Goal: Task Accomplishment & Management: Complete application form

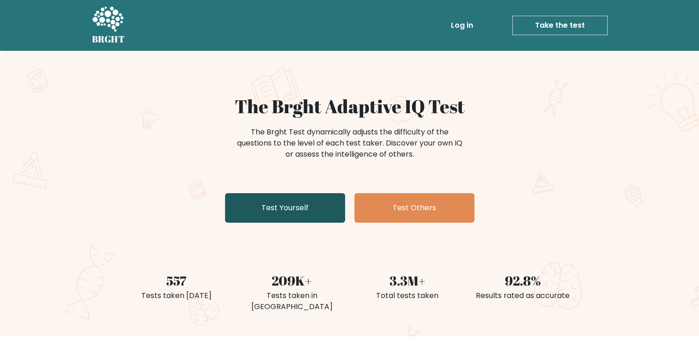
click at [303, 206] on link "Test Yourself" at bounding box center [285, 208] width 120 height 30
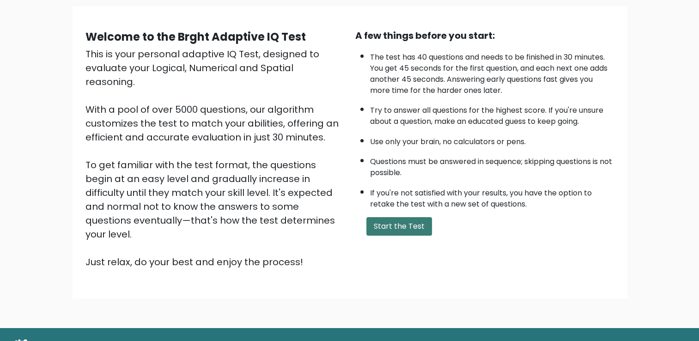
scroll to position [67, 0]
click at [377, 229] on button "Start the Test" at bounding box center [400, 226] width 66 height 18
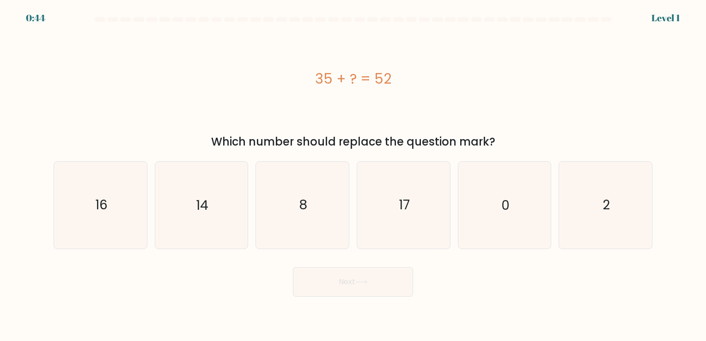
click at [377, 229] on icon "17" at bounding box center [404, 205] width 86 height 86
click at [354, 175] on input "d. 17" at bounding box center [353, 173] width 0 height 5
radio input "true"
click at [408, 190] on icon "17" at bounding box center [404, 205] width 86 height 86
click at [354, 175] on input "d. 17" at bounding box center [353, 173] width 0 height 5
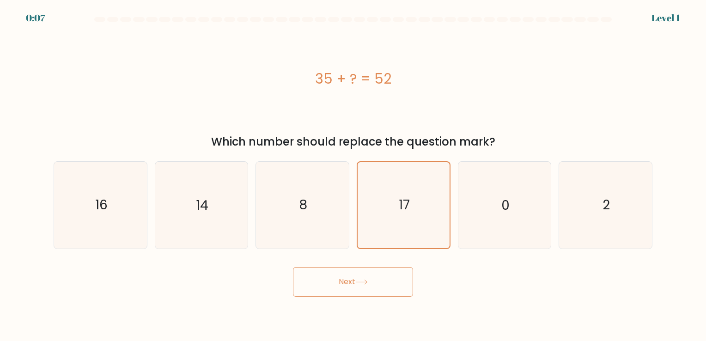
click at [359, 282] on icon at bounding box center [361, 282] width 12 height 5
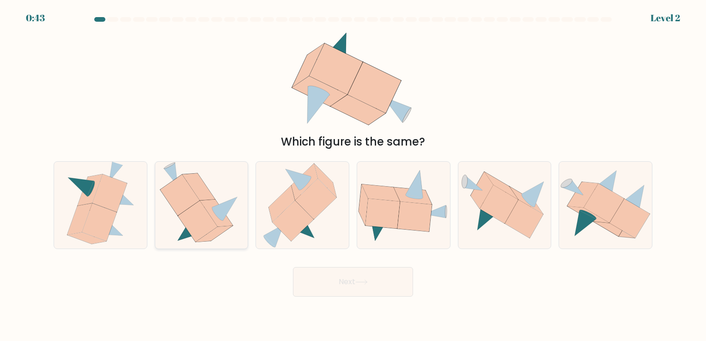
click at [222, 204] on icon at bounding box center [224, 209] width 25 height 24
click at [353, 175] on input "b." at bounding box center [353, 173] width 0 height 5
radio input "true"
click at [337, 282] on button "Next" at bounding box center [353, 282] width 120 height 30
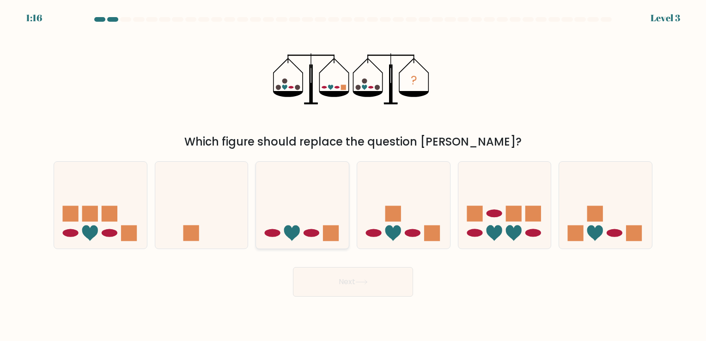
click at [307, 234] on ellipse at bounding box center [312, 233] width 16 height 8
click at [353, 175] on input "c." at bounding box center [353, 173] width 0 height 5
radio input "true"
click at [359, 288] on button "Next" at bounding box center [353, 282] width 120 height 30
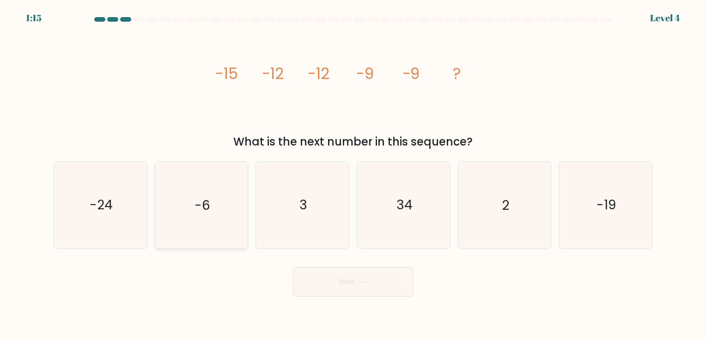
click at [194, 187] on icon "-6" at bounding box center [201, 205] width 86 height 86
click at [353, 175] on input "b. -6" at bounding box center [353, 173] width 0 height 5
radio input "true"
click at [375, 283] on button "Next" at bounding box center [353, 282] width 120 height 30
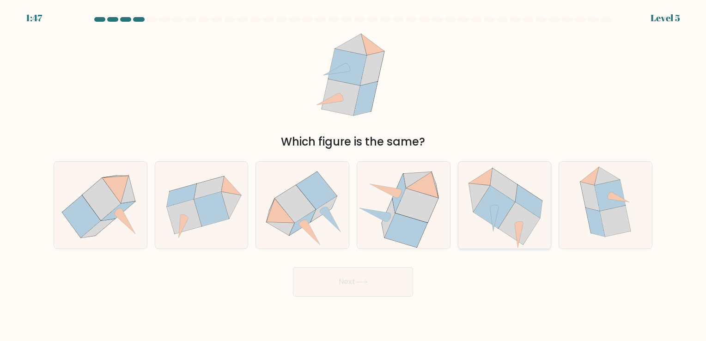
click at [529, 222] on icon at bounding box center [520, 223] width 42 height 43
click at [354, 175] on input "e." at bounding box center [353, 173] width 0 height 5
radio input "true"
click at [359, 276] on button "Next" at bounding box center [353, 282] width 120 height 30
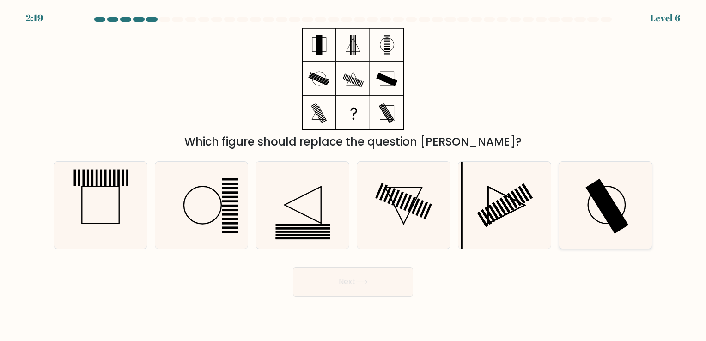
click at [583, 205] on icon at bounding box center [606, 205] width 86 height 86
click at [354, 175] on input "f." at bounding box center [353, 173] width 0 height 5
radio input "true"
click at [347, 275] on button "Next" at bounding box center [353, 282] width 120 height 30
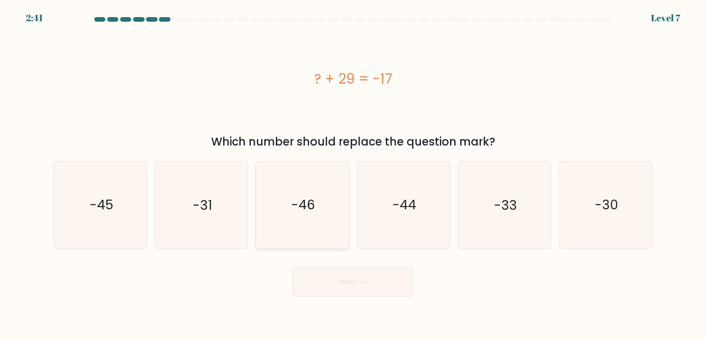
click at [294, 224] on icon "-46" at bounding box center [302, 205] width 86 height 86
click at [353, 175] on input "c. -46" at bounding box center [353, 173] width 0 height 5
radio input "true"
click at [343, 282] on button "Next" at bounding box center [353, 282] width 120 height 30
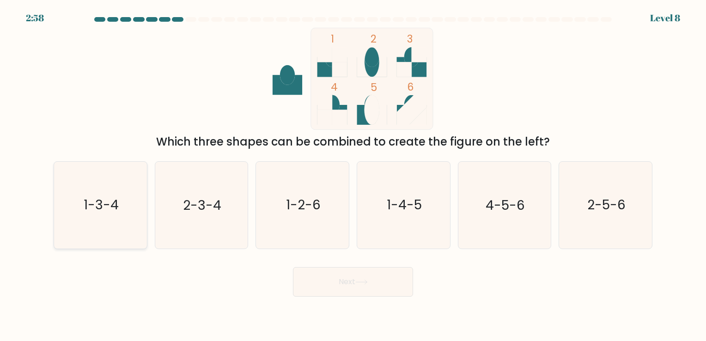
click at [132, 208] on icon "1-3-4" at bounding box center [100, 205] width 86 height 86
click at [353, 175] on input "a. 1-3-4" at bounding box center [353, 173] width 0 height 5
radio input "true"
click at [325, 281] on button "Next" at bounding box center [353, 282] width 120 height 30
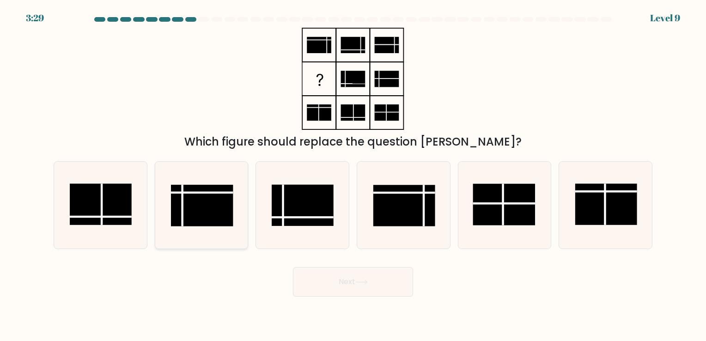
click at [210, 233] on icon at bounding box center [201, 205] width 86 height 86
click at [353, 175] on input "b." at bounding box center [353, 173] width 0 height 5
radio input "true"
click at [361, 274] on button "Next" at bounding box center [353, 282] width 120 height 30
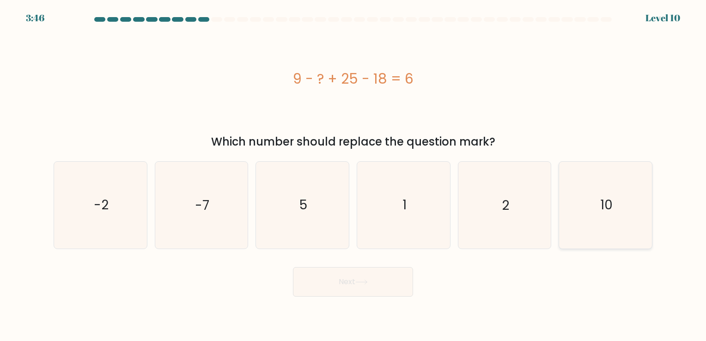
click at [597, 231] on icon "10" at bounding box center [606, 205] width 86 height 86
click at [354, 175] on input "f. 10" at bounding box center [353, 173] width 0 height 5
radio input "true"
click at [330, 283] on button "Next" at bounding box center [353, 282] width 120 height 30
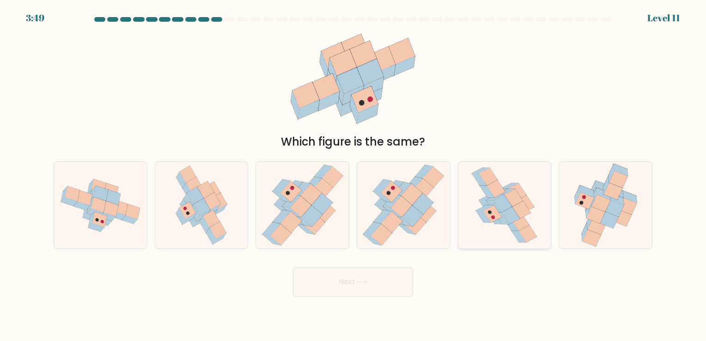
click at [493, 215] on icon at bounding box center [493, 214] width 18 height 18
click at [354, 175] on input "e." at bounding box center [353, 173] width 0 height 5
radio input "true"
click at [388, 278] on button "Next" at bounding box center [353, 282] width 120 height 30
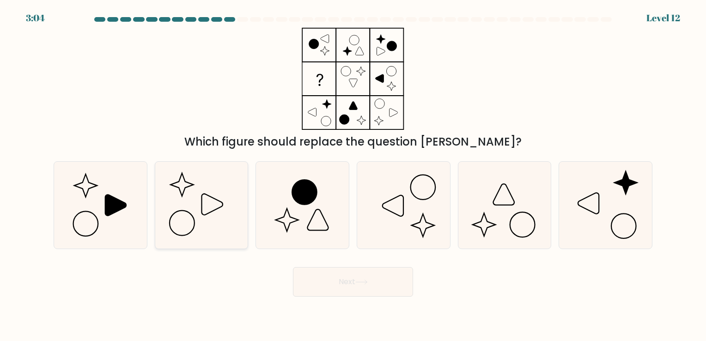
click at [218, 214] on icon at bounding box center [201, 205] width 86 height 86
click at [353, 175] on input "b." at bounding box center [353, 173] width 0 height 5
radio input "true"
click at [360, 275] on button "Next" at bounding box center [353, 282] width 120 height 30
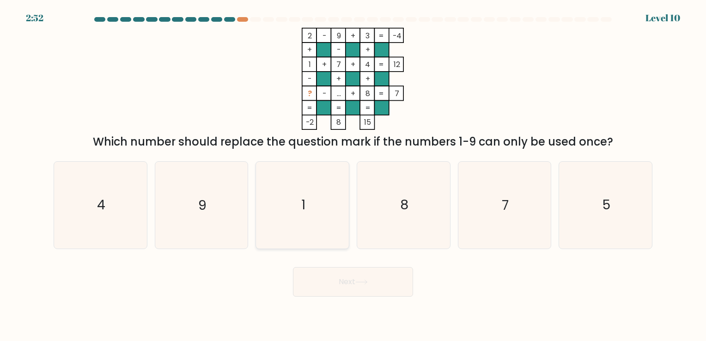
click at [307, 200] on icon "1" at bounding box center [302, 205] width 86 height 86
click at [353, 175] on input "c. 1" at bounding box center [353, 173] width 0 height 5
radio input "true"
click at [366, 284] on icon at bounding box center [361, 282] width 12 height 5
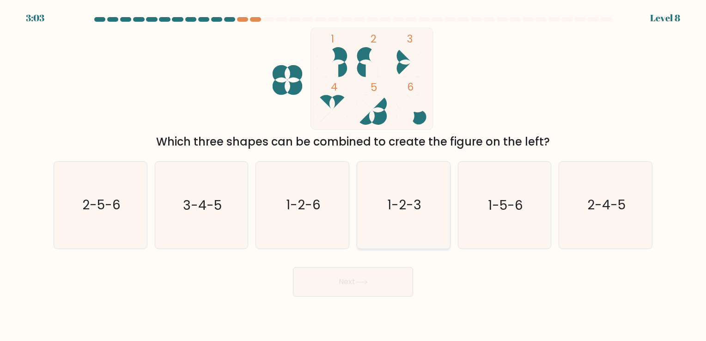
click at [408, 209] on text "1-2-3" at bounding box center [404, 205] width 34 height 18
click at [354, 175] on input "d. 1-2-3" at bounding box center [353, 173] width 0 height 5
radio input "true"
click at [200, 209] on text "3-4-5" at bounding box center [202, 205] width 39 height 18
click at [353, 175] on input "b. 3-4-5" at bounding box center [353, 173] width 0 height 5
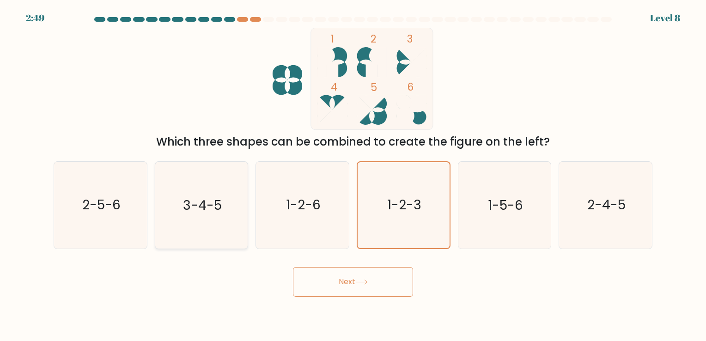
radio input "true"
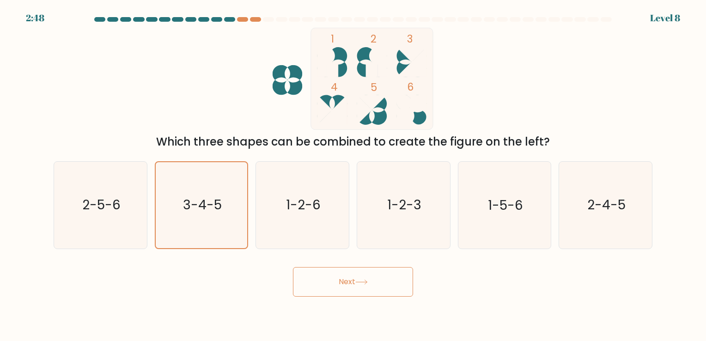
click at [359, 288] on button "Next" at bounding box center [353, 282] width 120 height 30
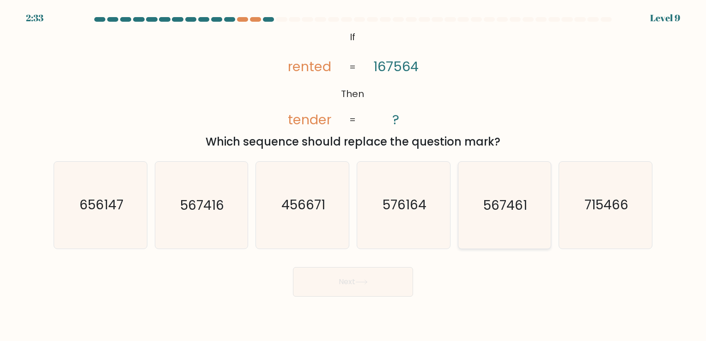
click at [510, 220] on icon "567461" at bounding box center [504, 205] width 86 height 86
click at [354, 175] on input "e. 567461" at bounding box center [353, 173] width 0 height 5
radio input "true"
click at [379, 274] on button "Next" at bounding box center [353, 282] width 120 height 30
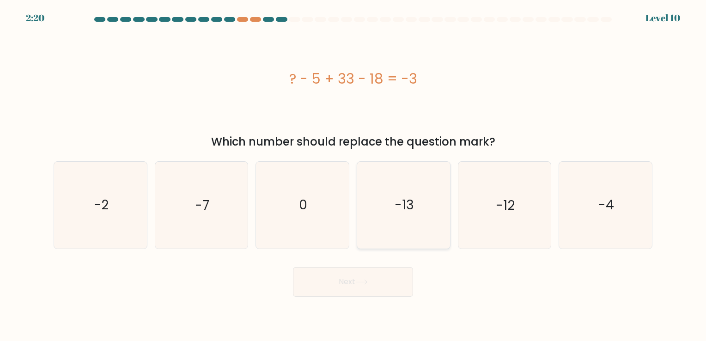
click at [394, 217] on icon "-13" at bounding box center [404, 205] width 86 height 86
click at [354, 175] on input "d. -13" at bounding box center [353, 173] width 0 height 5
radio input "true"
click at [385, 283] on button "Next" at bounding box center [353, 282] width 120 height 30
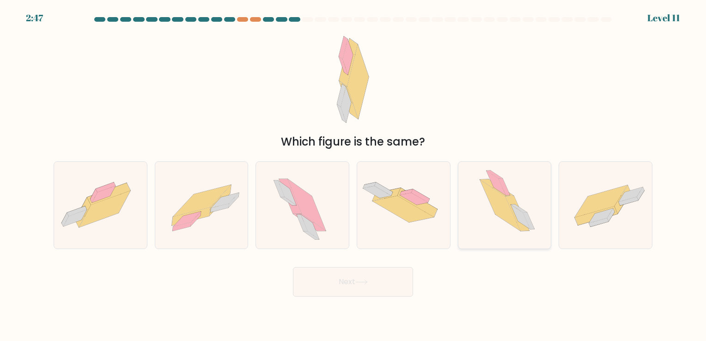
click at [515, 194] on icon at bounding box center [505, 205] width 76 height 86
click at [354, 175] on input "e." at bounding box center [353, 173] width 0 height 5
radio input "true"
click at [369, 295] on button "Next" at bounding box center [353, 282] width 120 height 30
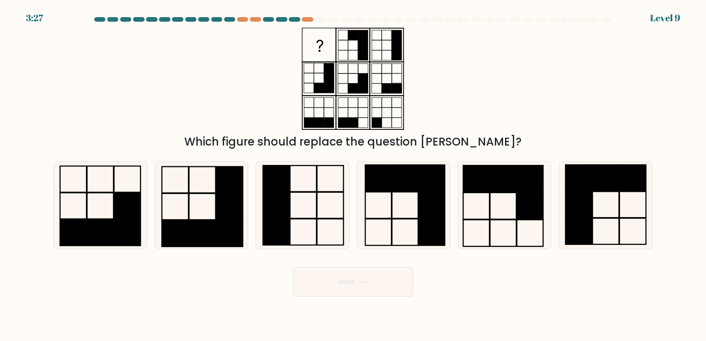
click at [367, 282] on icon at bounding box center [361, 282] width 11 height 4
click at [410, 200] on icon at bounding box center [404, 205] width 86 height 86
click at [354, 175] on input "d." at bounding box center [353, 173] width 0 height 5
radio input "true"
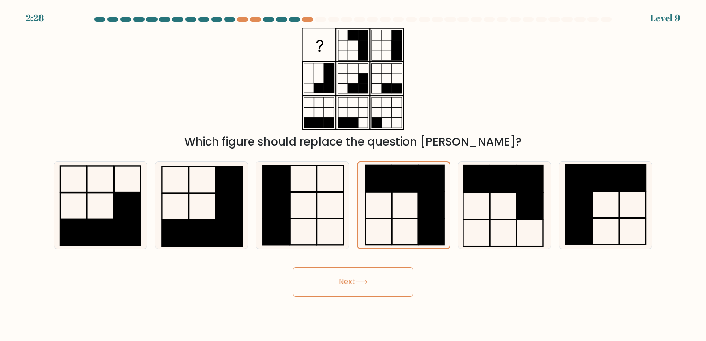
click at [394, 288] on button "Next" at bounding box center [353, 282] width 120 height 30
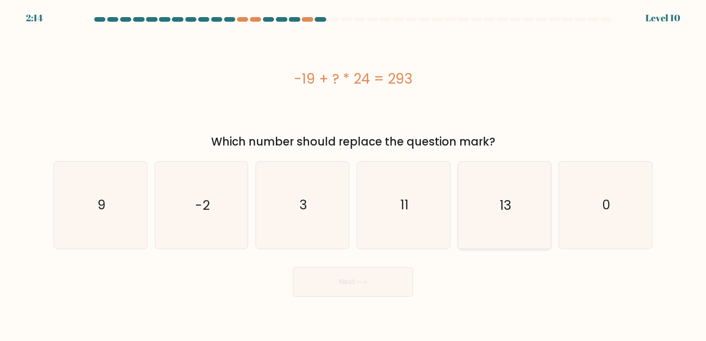
click at [516, 198] on icon "13" at bounding box center [504, 205] width 86 height 86
click at [354, 175] on input "e. 13" at bounding box center [353, 173] width 0 height 5
radio input "true"
click at [393, 285] on button "Next" at bounding box center [353, 282] width 120 height 30
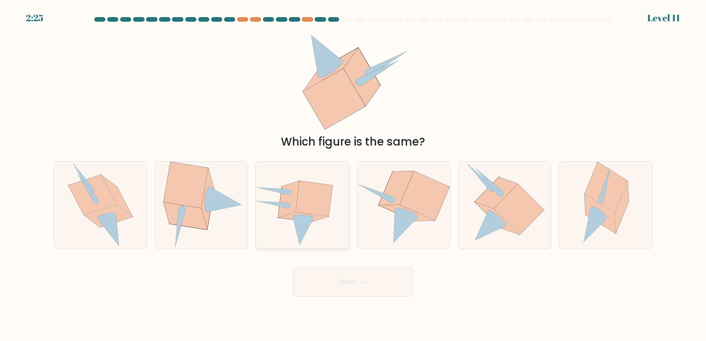
click at [303, 205] on icon at bounding box center [314, 198] width 37 height 35
click at [353, 175] on input "c." at bounding box center [353, 173] width 0 height 5
radio input "true"
click at [362, 285] on button "Next" at bounding box center [353, 282] width 120 height 30
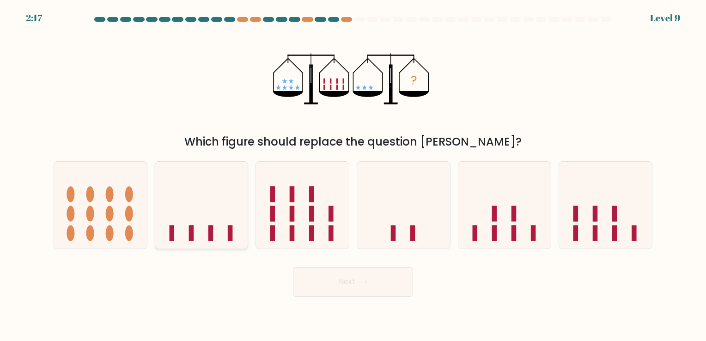
click at [226, 222] on icon at bounding box center [201, 205] width 93 height 77
click at [353, 175] on input "b." at bounding box center [353, 173] width 0 height 5
radio input "true"
click at [322, 285] on button "Next" at bounding box center [353, 282] width 120 height 30
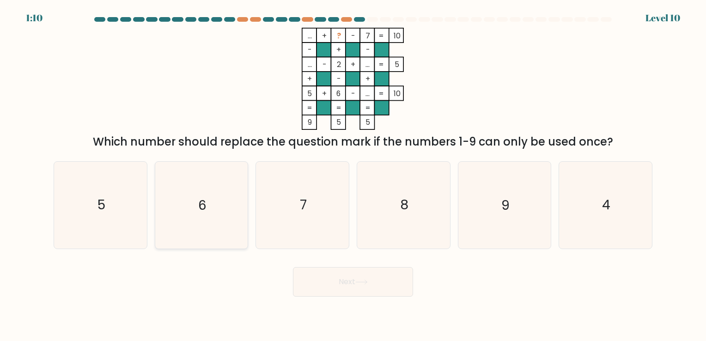
click at [229, 193] on icon "6" at bounding box center [201, 205] width 86 height 86
click at [353, 175] on input "b. 6" at bounding box center [353, 173] width 0 height 5
radio input "true"
click at [359, 273] on button "Next" at bounding box center [353, 282] width 120 height 30
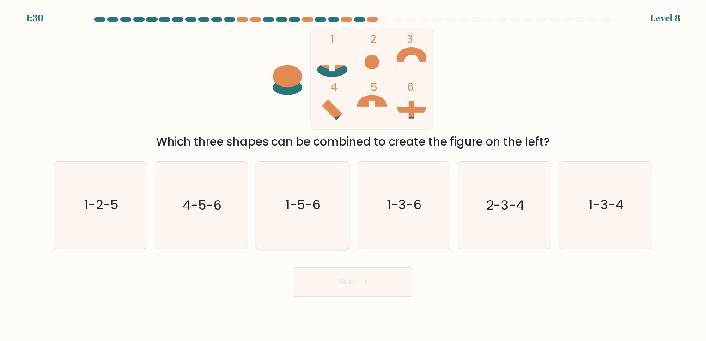
click at [312, 195] on icon "1-5-6" at bounding box center [302, 205] width 86 height 86
click at [353, 175] on input "c. 1-5-6" at bounding box center [353, 173] width 0 height 5
radio input "true"
click at [376, 282] on button "Next" at bounding box center [353, 282] width 120 height 30
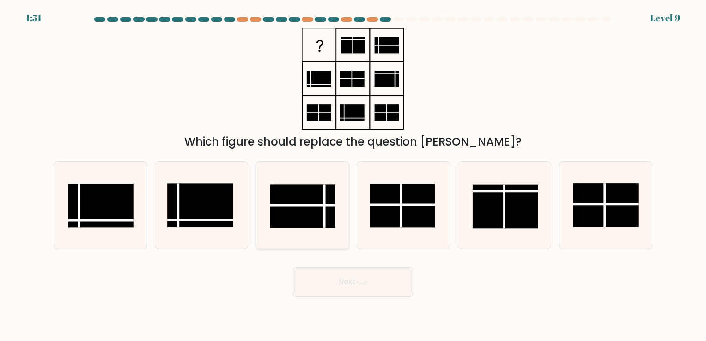
click at [308, 196] on rect at bounding box center [303, 206] width 66 height 43
click at [353, 175] on input "c." at bounding box center [353, 173] width 0 height 5
radio input "true"
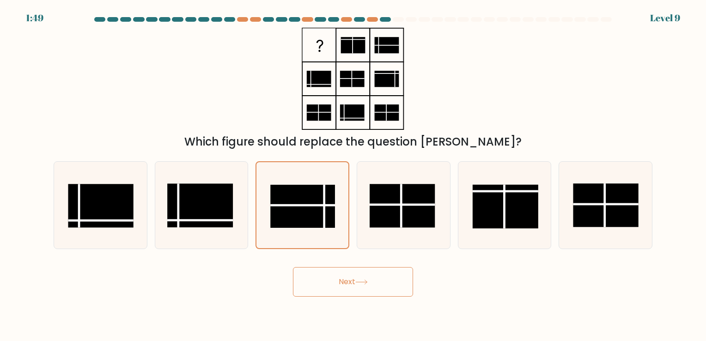
click at [362, 272] on button "Next" at bounding box center [353, 282] width 120 height 30
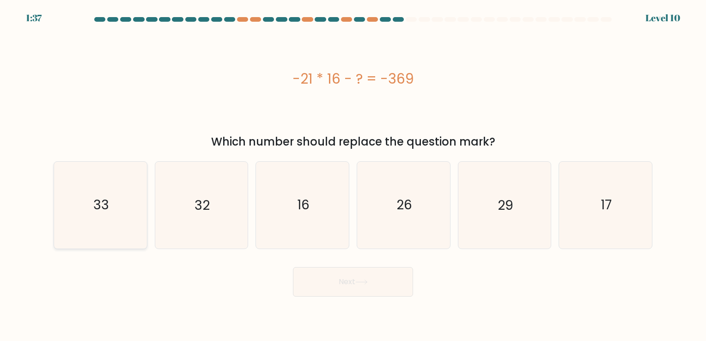
click at [88, 234] on icon "33" at bounding box center [100, 205] width 86 height 86
click at [353, 175] on input "a. 33" at bounding box center [353, 173] width 0 height 5
radio input "true"
click at [359, 273] on button "Next" at bounding box center [353, 282] width 120 height 30
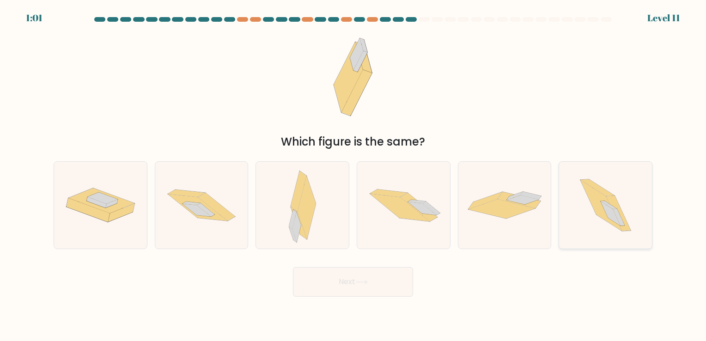
click at [603, 229] on icon at bounding box center [605, 205] width 77 height 86
click at [354, 175] on input "f." at bounding box center [353, 173] width 0 height 5
radio input "true"
click at [389, 270] on button "Next" at bounding box center [353, 282] width 120 height 30
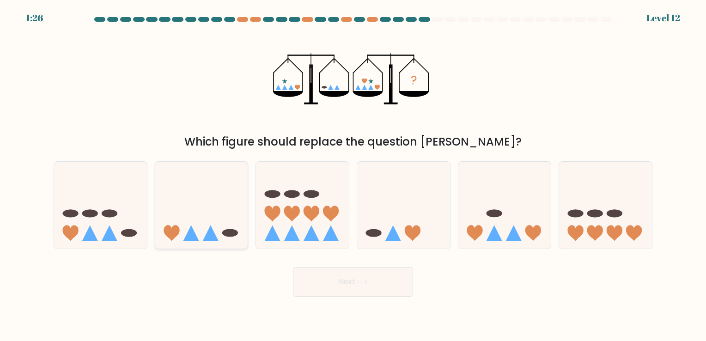
click at [216, 225] on icon at bounding box center [201, 205] width 93 height 77
click at [353, 175] on input "b." at bounding box center [353, 173] width 0 height 5
radio input "true"
click at [370, 278] on button "Next" at bounding box center [353, 282] width 120 height 30
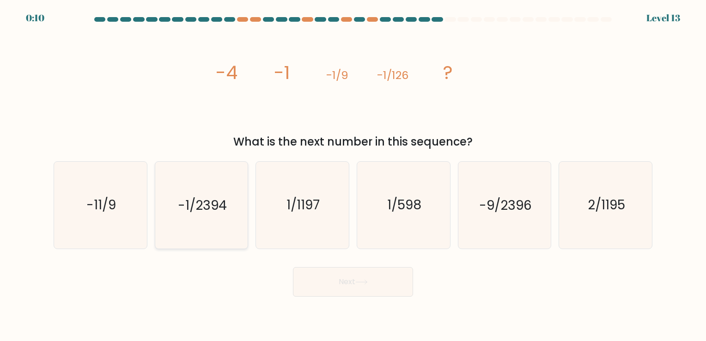
click at [210, 208] on text "-1/2394" at bounding box center [202, 205] width 49 height 18
click at [353, 175] on input "b. -1/2394" at bounding box center [353, 173] width 0 height 5
radio input "true"
click at [368, 283] on icon at bounding box center [361, 282] width 12 height 5
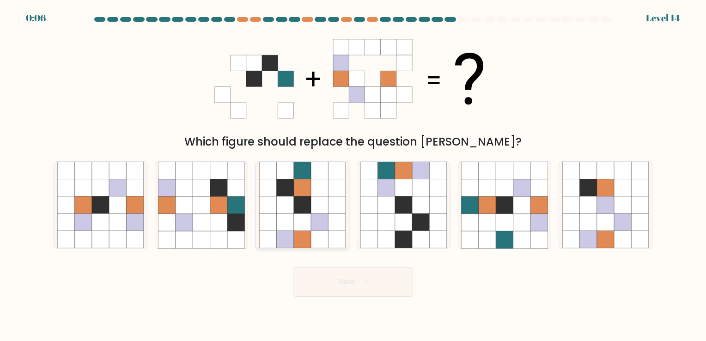
click at [275, 201] on icon at bounding box center [267, 204] width 17 height 17
click at [353, 175] on input "c." at bounding box center [353, 173] width 0 height 5
radio input "true"
click at [380, 276] on button "Next" at bounding box center [353, 282] width 120 height 30
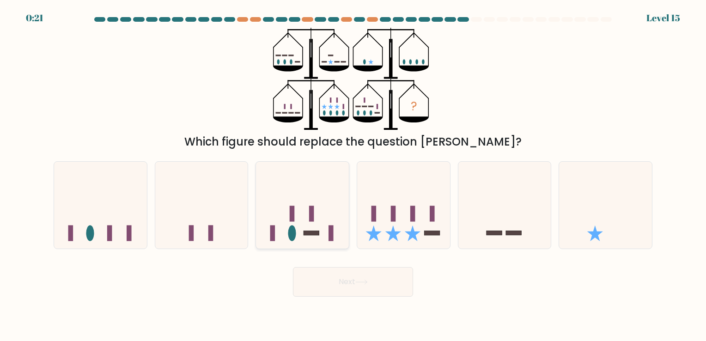
click at [305, 214] on icon at bounding box center [302, 205] width 93 height 77
click at [353, 175] on input "c." at bounding box center [353, 173] width 0 height 5
radio input "true"
click at [351, 285] on button "Next" at bounding box center [353, 282] width 120 height 30
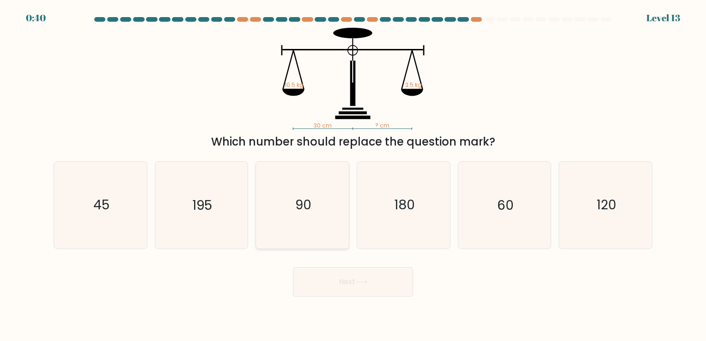
click at [320, 212] on icon "90" at bounding box center [302, 205] width 86 height 86
click at [353, 175] on input "c. 90" at bounding box center [353, 173] width 0 height 5
radio input "true"
click at [364, 288] on button "Next" at bounding box center [353, 282] width 120 height 30
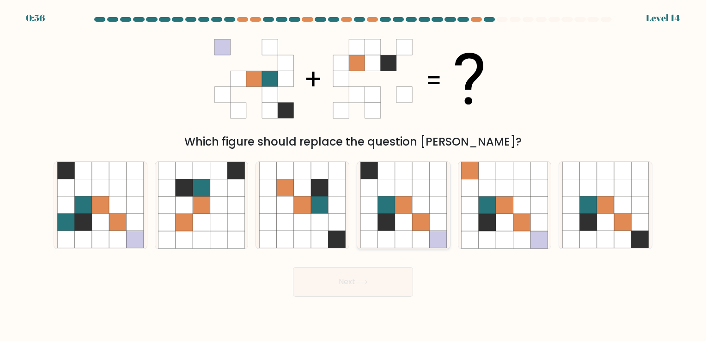
click at [394, 202] on icon at bounding box center [386, 204] width 17 height 17
click at [354, 175] on input "d." at bounding box center [353, 173] width 0 height 5
radio input "true"
click at [373, 288] on button "Next" at bounding box center [353, 282] width 120 height 30
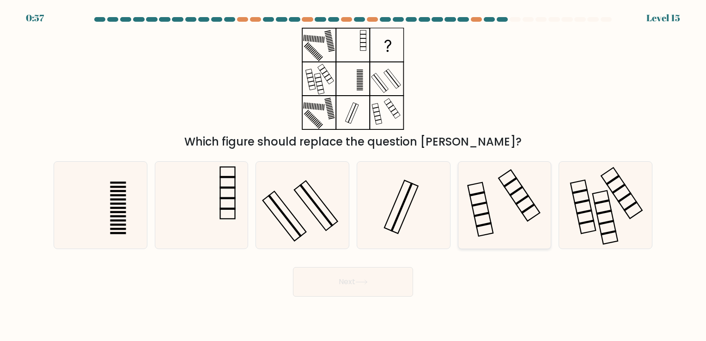
click at [501, 201] on icon at bounding box center [504, 205] width 86 height 86
click at [354, 175] on input "e." at bounding box center [353, 173] width 0 height 5
radio input "true"
click at [349, 289] on button "Next" at bounding box center [353, 282] width 120 height 30
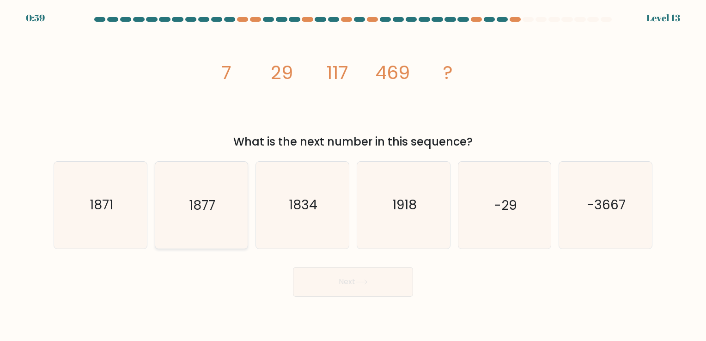
click at [234, 217] on icon "1877" at bounding box center [201, 205] width 86 height 86
click at [353, 175] on input "b. 1877" at bounding box center [353, 173] width 0 height 5
radio input "true"
click at [339, 280] on button "Next" at bounding box center [353, 282] width 120 height 30
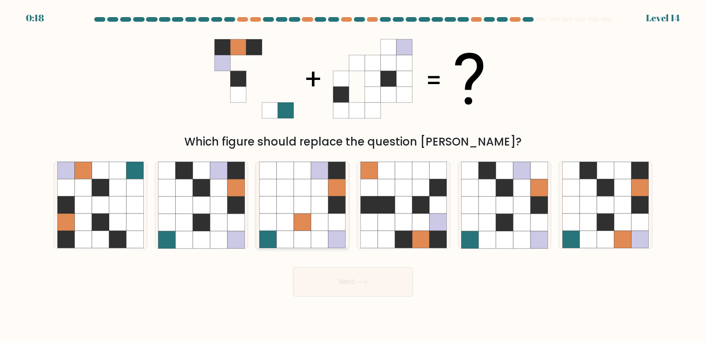
click at [297, 223] on icon at bounding box center [302, 222] width 17 height 17
click at [353, 175] on input "c." at bounding box center [353, 173] width 0 height 5
radio input "true"
click at [339, 287] on button "Next" at bounding box center [353, 282] width 120 height 30
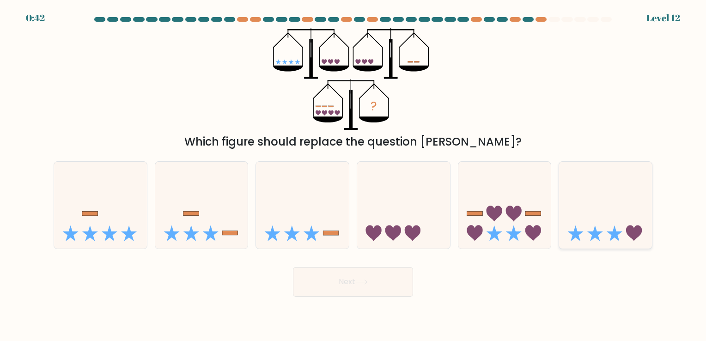
click at [617, 236] on icon at bounding box center [615, 234] width 16 height 16
click at [354, 175] on input "f." at bounding box center [353, 173] width 0 height 5
radio input "true"
click at [397, 282] on button "Next" at bounding box center [353, 282] width 120 height 30
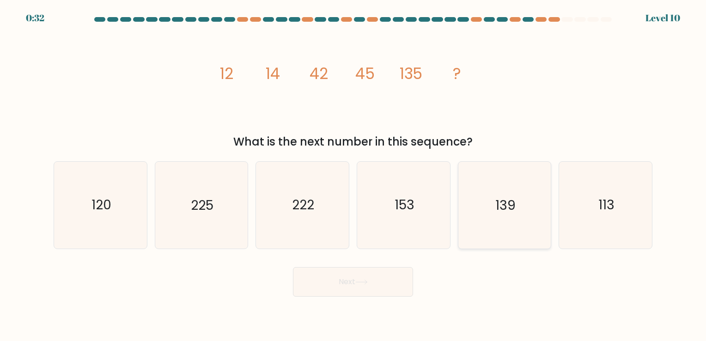
click at [497, 190] on icon "139" at bounding box center [504, 205] width 86 height 86
click at [354, 175] on input "e. 139" at bounding box center [353, 173] width 0 height 5
radio input "true"
click at [362, 288] on button "Next" at bounding box center [353, 282] width 120 height 30
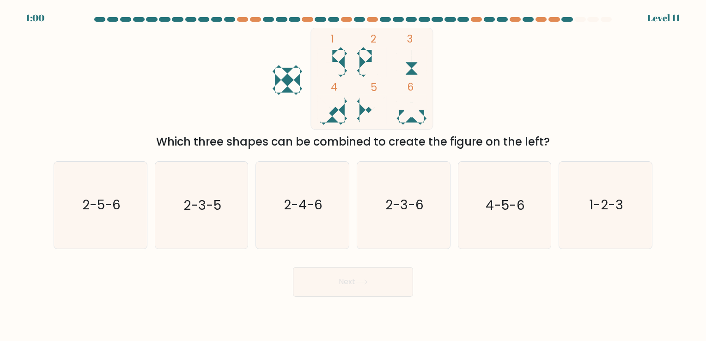
click at [338, 62] on rect at bounding box center [332, 69] width 12 height 15
click at [618, 220] on icon "1-2-3" at bounding box center [606, 205] width 86 height 86
click at [354, 175] on input "f. 1-2-3" at bounding box center [353, 173] width 0 height 5
radio input "true"
click at [348, 286] on button "Next" at bounding box center [353, 282] width 120 height 30
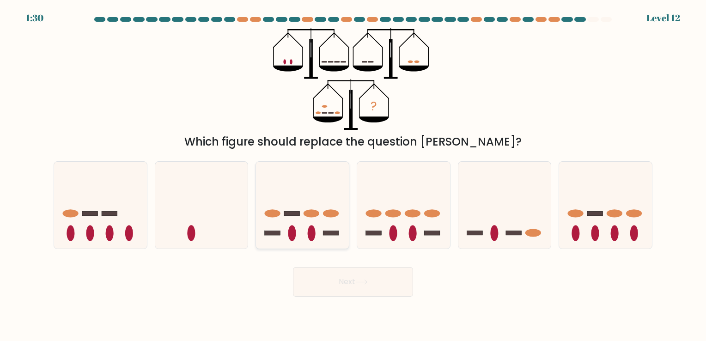
click at [313, 218] on icon at bounding box center [302, 205] width 93 height 77
click at [353, 175] on input "c." at bounding box center [353, 173] width 0 height 5
radio input "true"
click at [354, 282] on button "Next" at bounding box center [353, 282] width 120 height 30
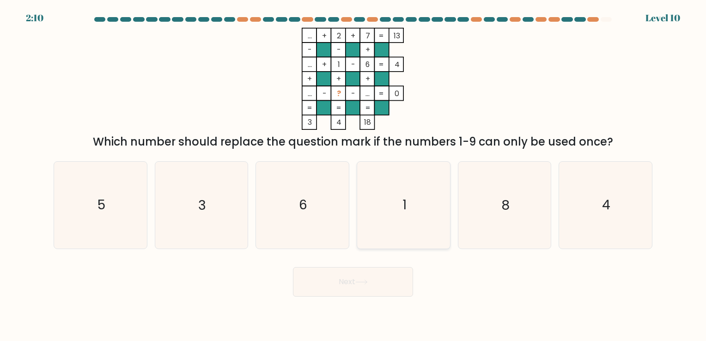
click at [372, 206] on icon "1" at bounding box center [404, 205] width 86 height 86
click at [354, 175] on input "d. 1" at bounding box center [353, 173] width 0 height 5
radio input "true"
click at [488, 210] on icon "8" at bounding box center [504, 205] width 86 height 86
click at [354, 175] on input "e. 8" at bounding box center [353, 173] width 0 height 5
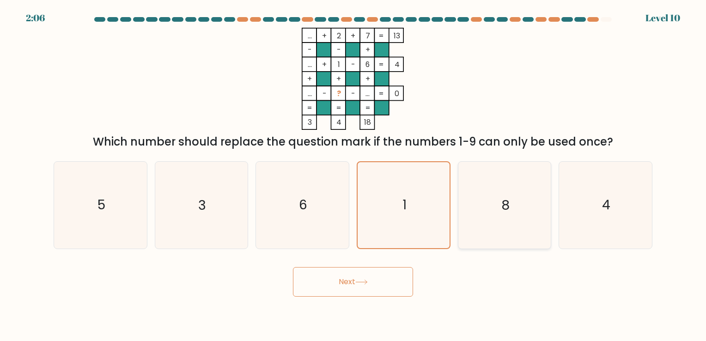
radio input "true"
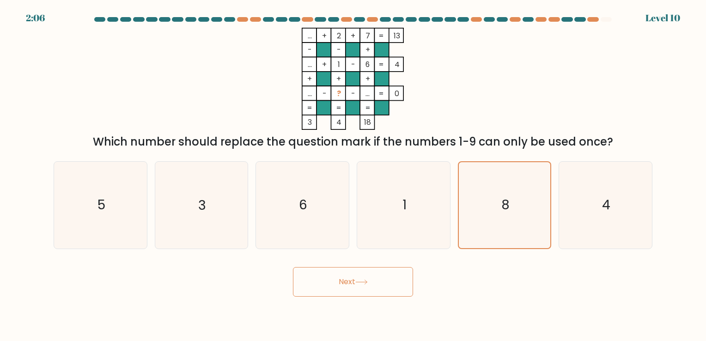
click at [354, 287] on button "Next" at bounding box center [353, 282] width 120 height 30
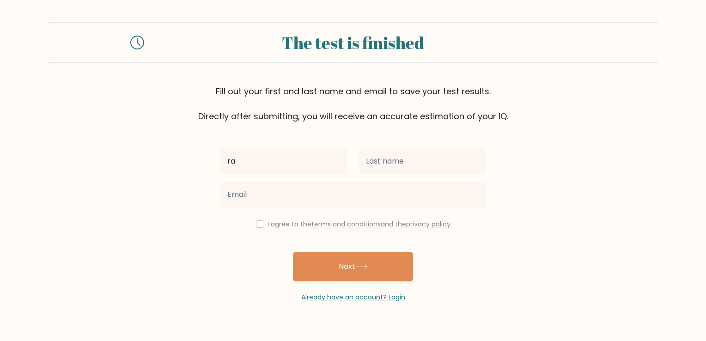
type input "r"
type input "ranshell"
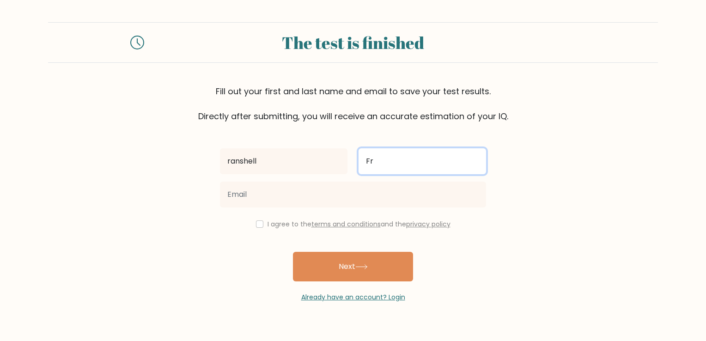
type input "F"
type input "perez"
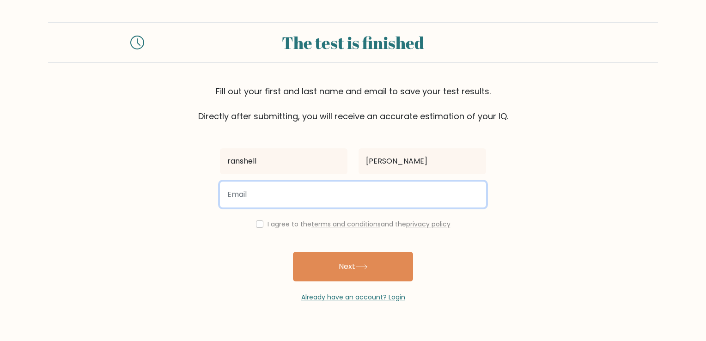
click at [275, 200] on input "email" at bounding box center [353, 195] width 266 height 26
type input "rnshllprz@yahoo.com"
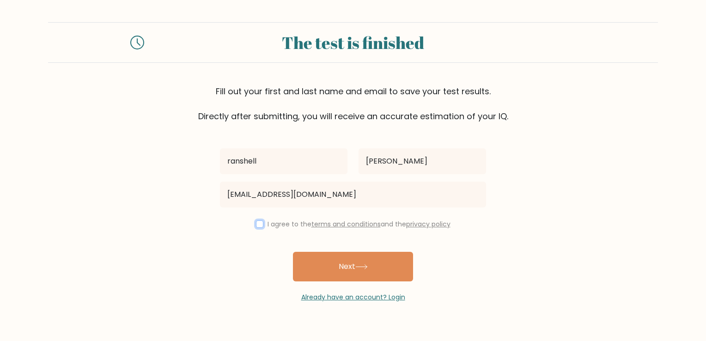
click at [259, 227] on input "checkbox" at bounding box center [259, 224] width 7 height 7
checkbox input "true"
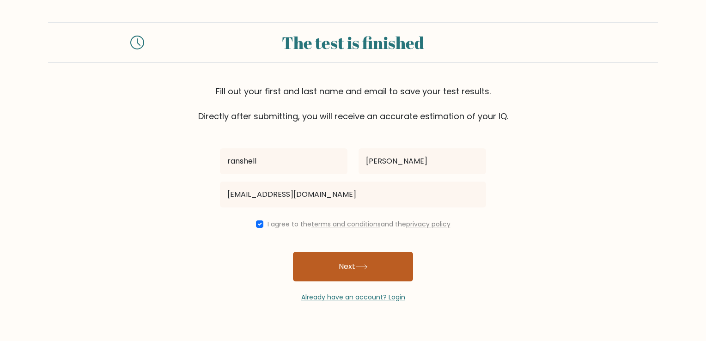
click at [381, 255] on button "Next" at bounding box center [353, 267] width 120 height 30
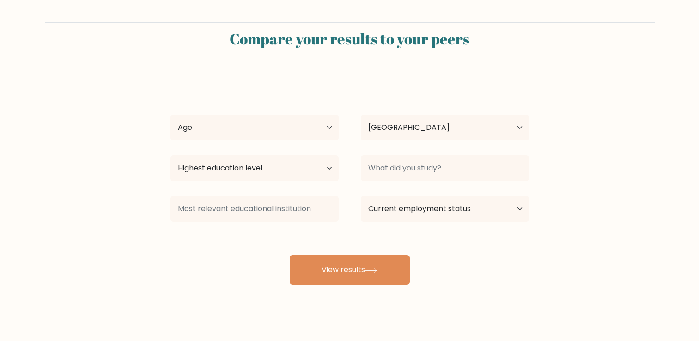
select select "PH"
click at [331, 178] on select "Highest education level No schooling Primary Lower Secondary Upper Secondary Oc…" at bounding box center [255, 168] width 168 height 26
click at [171, 155] on select "Highest education level No schooling Primary Lower Secondary Upper Secondary Oc…" at bounding box center [255, 168] width 168 height 26
click at [288, 182] on div "Highest education level No schooling Primary Lower Secondary Upper Secondary Oc…" at bounding box center [254, 168] width 190 height 33
click at [299, 166] on select "Highest education level No schooling Primary Lower Secondary Upper Secondary Oc…" at bounding box center [255, 168] width 168 height 26
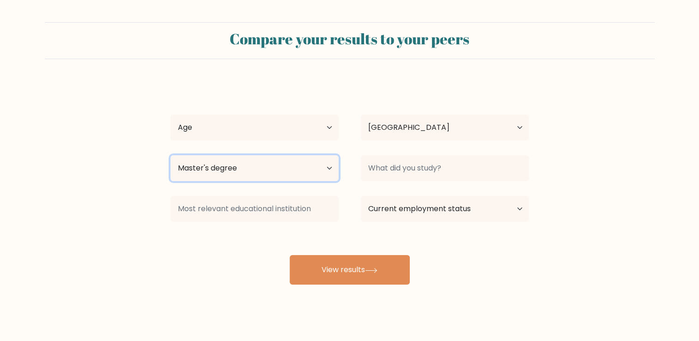
select select "bachelors_degree"
click at [171, 155] on select "Highest education level No schooling Primary Lower Secondary Upper Secondary Oc…" at bounding box center [255, 168] width 168 height 26
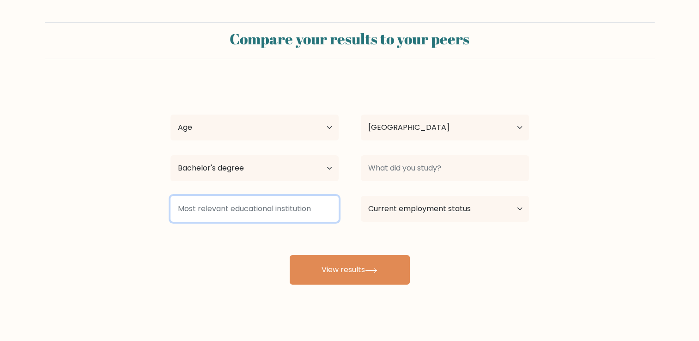
click at [320, 208] on input at bounding box center [255, 209] width 168 height 26
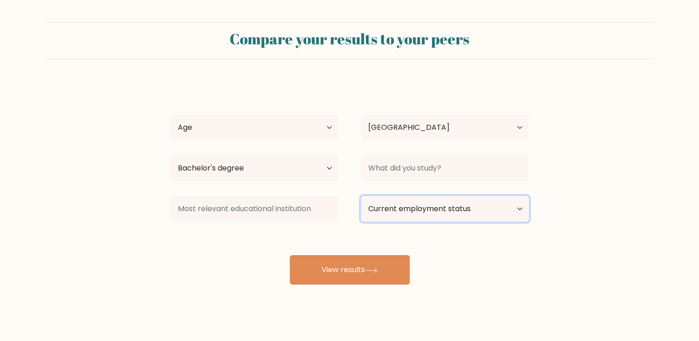
click at [453, 207] on select "Current employment status Employed Student Retired Other / prefer not to answer" at bounding box center [445, 209] width 168 height 26
click at [597, 227] on form "Compare your results to your peers ranshell perez Age Under 18 years old 18-24 …" at bounding box center [349, 153] width 699 height 263
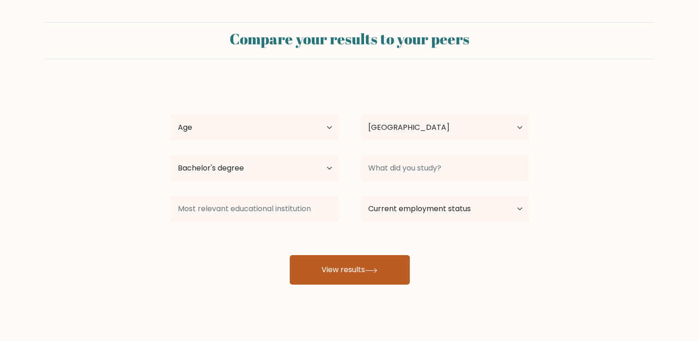
click at [369, 282] on button "View results" at bounding box center [350, 270] width 120 height 30
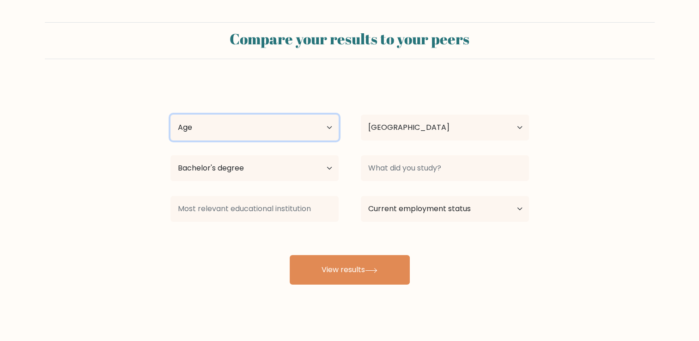
click at [309, 121] on select "Age Under 18 years old 18-24 years old 25-34 years old 35-44 years old 45-54 ye…" at bounding box center [255, 128] width 168 height 26
select select "25_34"
click at [171, 115] on select "Age Under 18 years old 18-24 years old 25-34 years old 35-44 years old 45-54 ye…" at bounding box center [255, 128] width 168 height 26
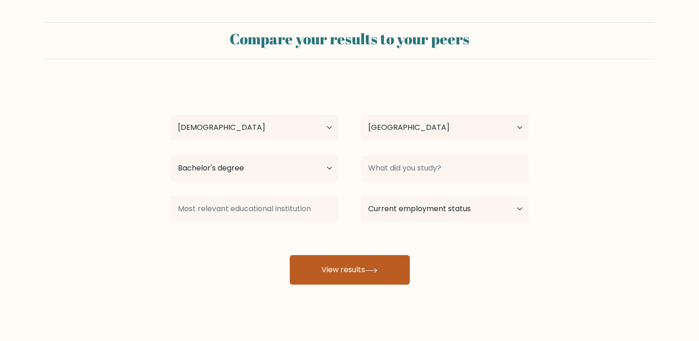
click at [322, 255] on button "View results" at bounding box center [350, 270] width 120 height 30
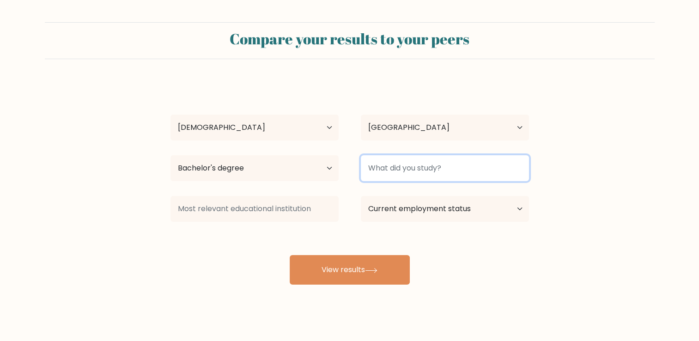
click at [440, 167] on input at bounding box center [445, 168] width 168 height 26
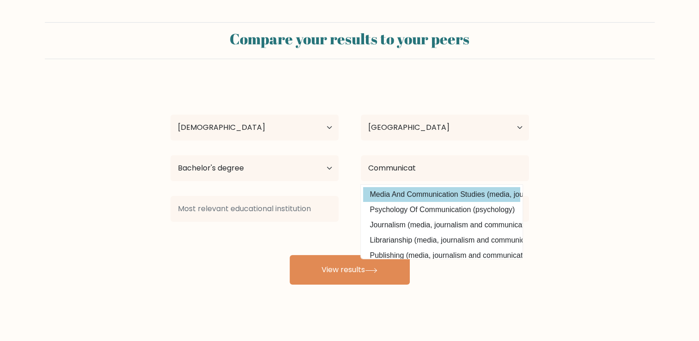
click at [433, 191] on div "ranshell perez Age Under 18 years old 18-24 years old 25-34 years old 35-44 yea…" at bounding box center [350, 182] width 370 height 203
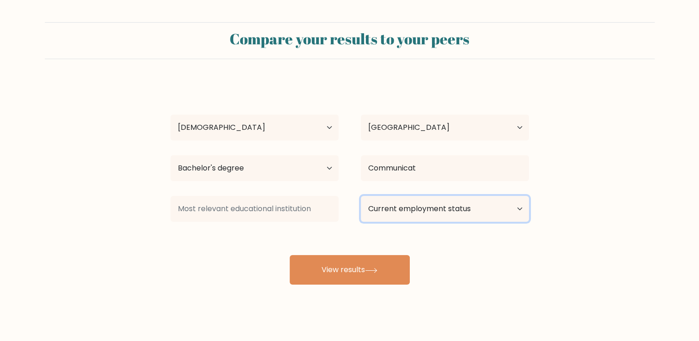
click at [490, 214] on select "Current employment status Employed Student Retired Other / prefer not to answer" at bounding box center [445, 209] width 168 height 26
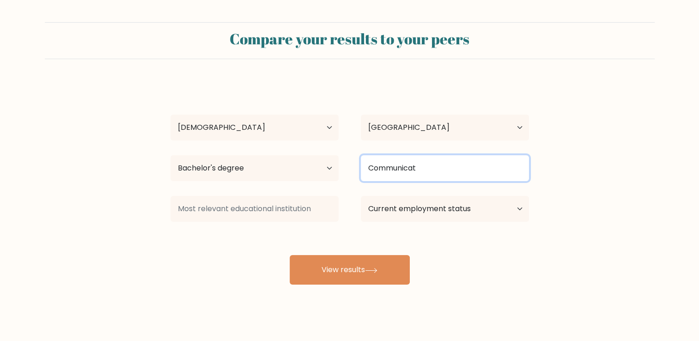
click at [459, 167] on input "Communicat" at bounding box center [445, 168] width 168 height 26
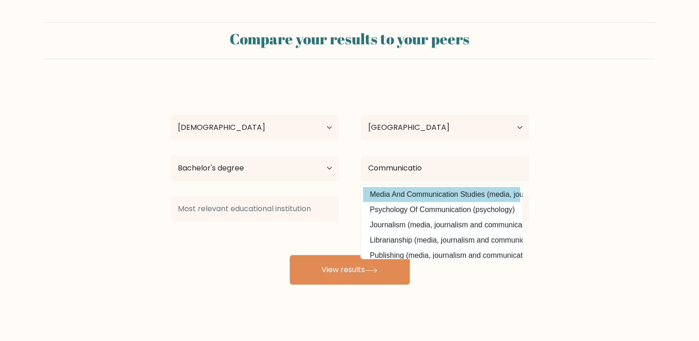
click at [452, 191] on div "ranshell perez Age Under 18 years old 18-24 years old 25-34 years old 35-44 yea…" at bounding box center [350, 182] width 370 height 203
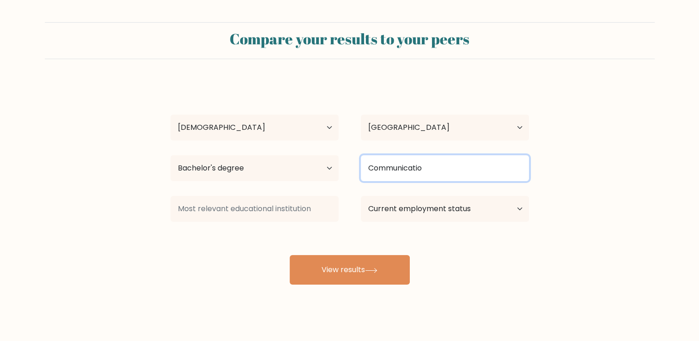
click at [462, 164] on input "Communicatio" at bounding box center [445, 168] width 168 height 26
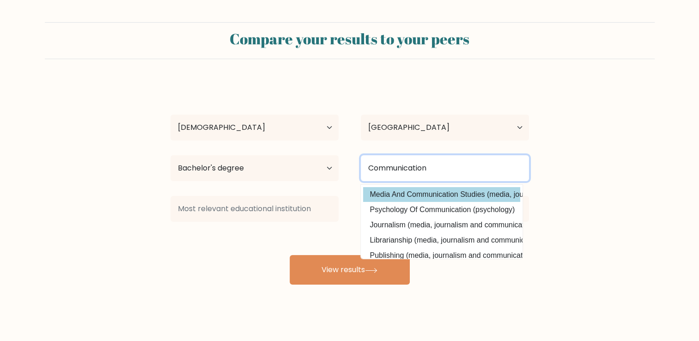
type input "Communication"
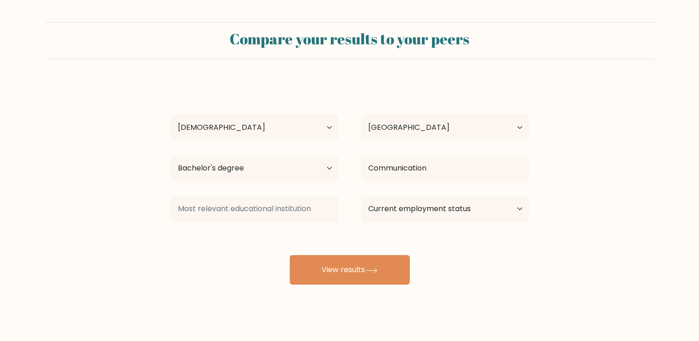
click at [499, 197] on div "ranshell perez Age Under 18 years old 18-24 years old 25-34 years old 35-44 yea…" at bounding box center [350, 182] width 370 height 203
click at [479, 208] on select "Current employment status Employed Student Retired Other / prefer not to answer" at bounding box center [445, 209] width 168 height 26
select select "other"
click at [361, 196] on select "Current employment status Employed Student Retired Other / prefer not to answer" at bounding box center [445, 209] width 168 height 26
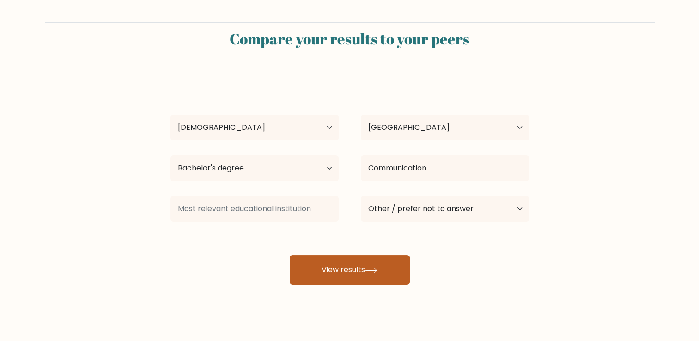
click at [383, 272] on button "View results" at bounding box center [350, 270] width 120 height 30
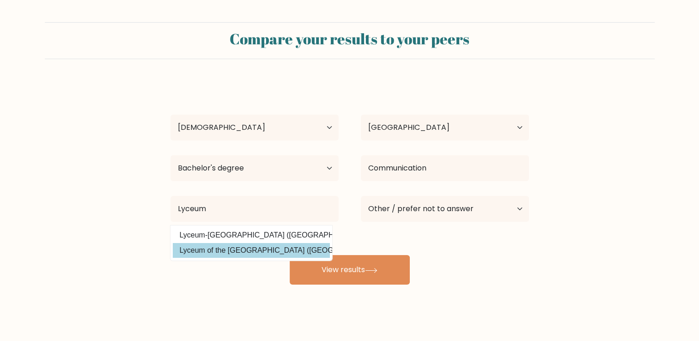
click at [240, 253] on div "ranshell perez Age Under 18 years old 18-24 years old 25-34 years old 35-44 yea…" at bounding box center [350, 182] width 370 height 203
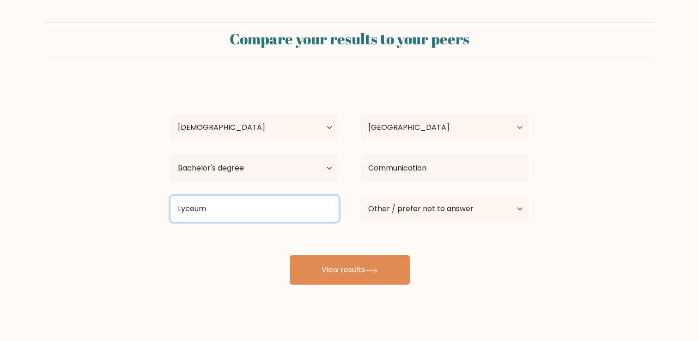
click at [253, 212] on input "Lyceum" at bounding box center [255, 209] width 168 height 26
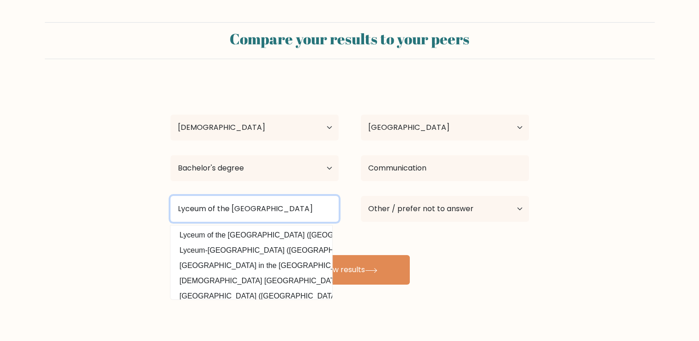
type input "Lyceum of the Philippines University"
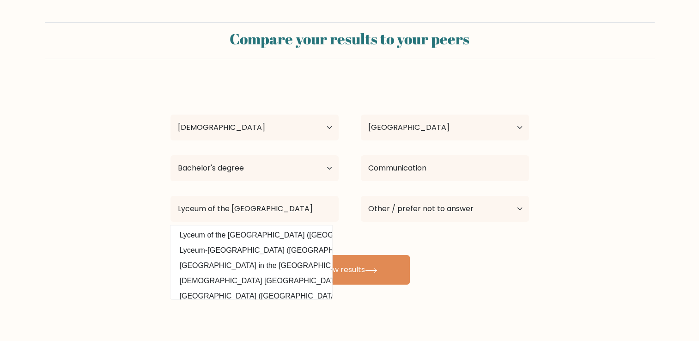
click at [511, 294] on div "Compare your results to your peers ranshell perez Age Under 18 years old 18-24 …" at bounding box center [349, 175] width 699 height 350
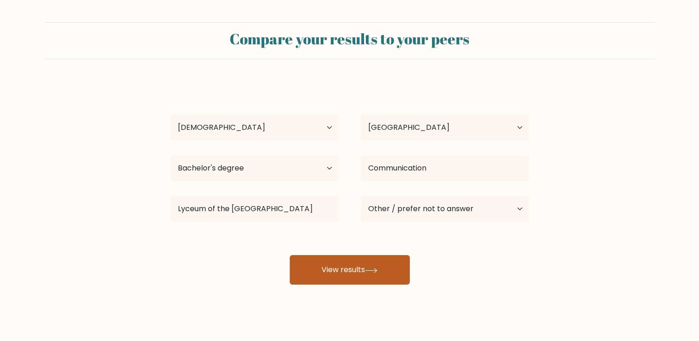
click at [361, 271] on button "View results" at bounding box center [350, 270] width 120 height 30
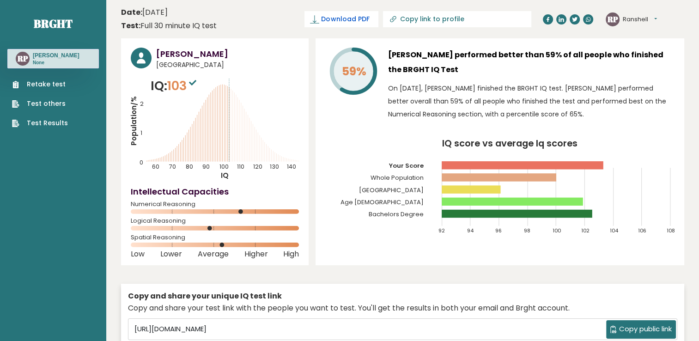
click at [379, 12] on link "Download PDF" at bounding box center [342, 19] width 74 height 16
